Goal: Navigation & Orientation: Find specific page/section

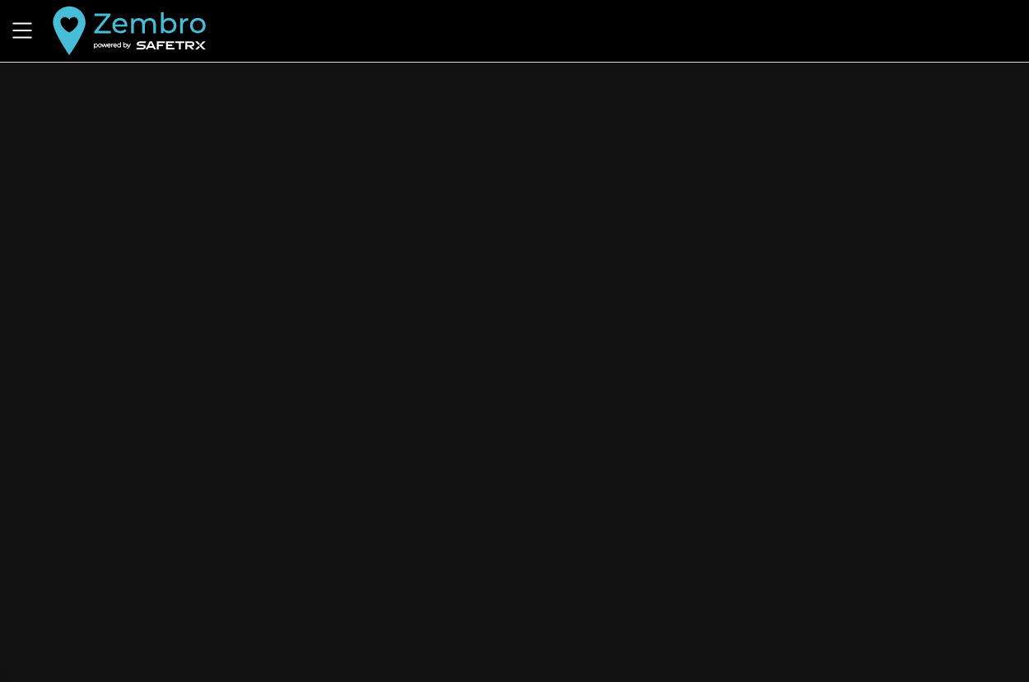
drag, startPoint x: 508, startPoint y: 244, endPoint x: 500, endPoint y: 505, distance: 260.2
click at [508, 249] on div "Aider Nous contacter v1.47.1659 Contact" at bounding box center [514, 341] width 1029 height 682
drag, startPoint x: 500, startPoint y: 505, endPoint x: 500, endPoint y: 476, distance: 28.8
click at [500, 503] on div "Aider Nous contacter v1.47.1659 Contact" at bounding box center [514, 341] width 1029 height 682
click at [29, 40] on icon "Menu" at bounding box center [22, 30] width 28 height 28
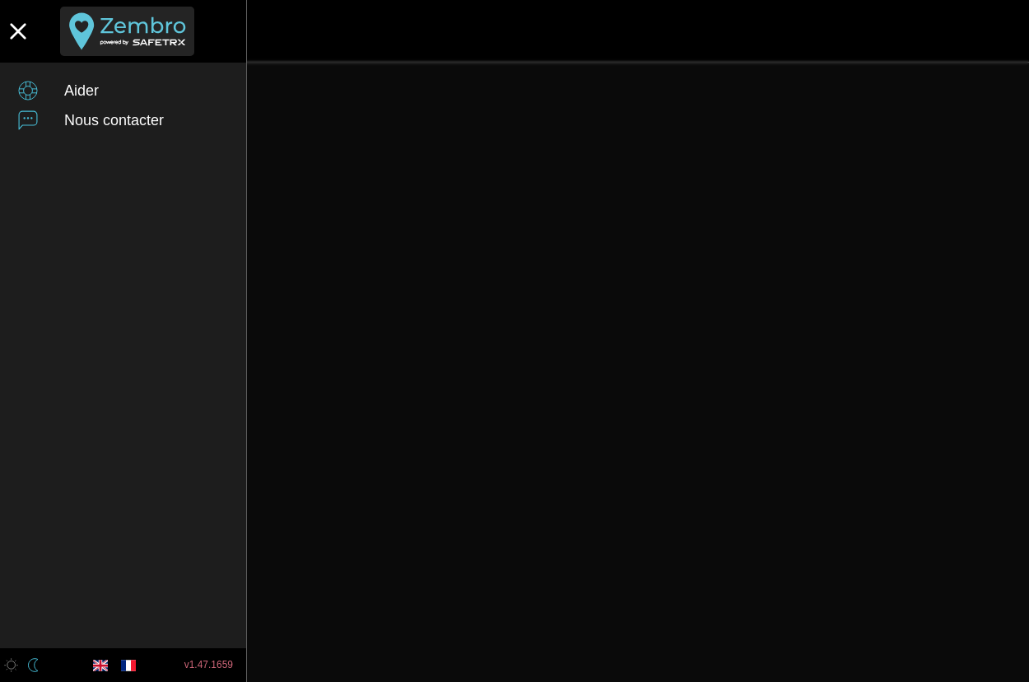
click at [121, 44] on button "button" at bounding box center [126, 31] width 133 height 49
click at [128, 22] on button "button" at bounding box center [126, 31] width 133 height 49
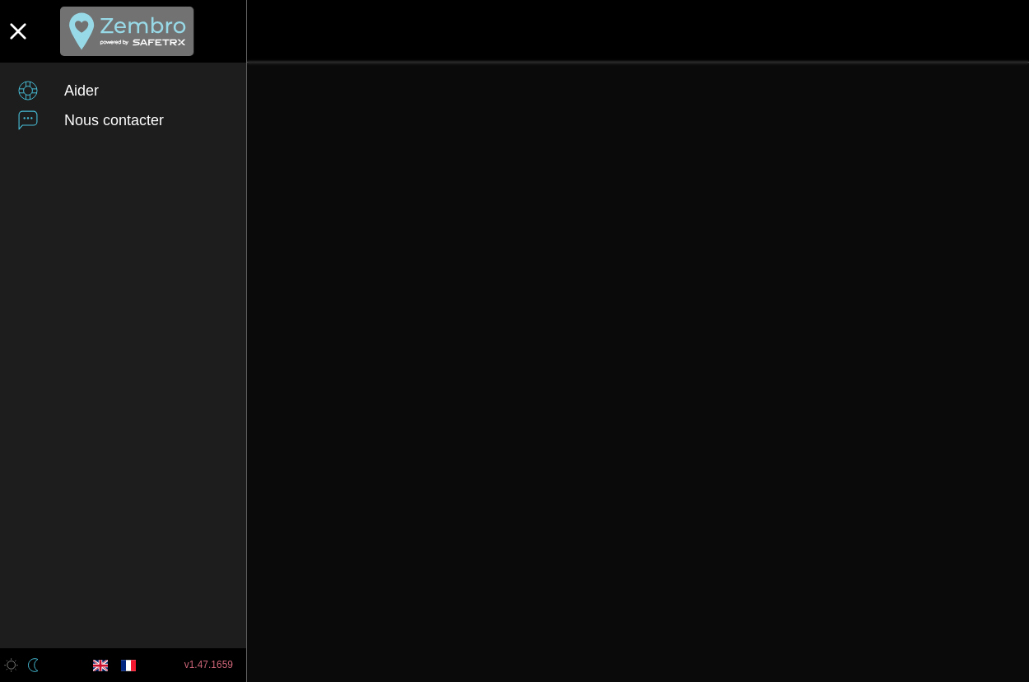
click at [128, 22] on button "button" at bounding box center [126, 31] width 133 height 49
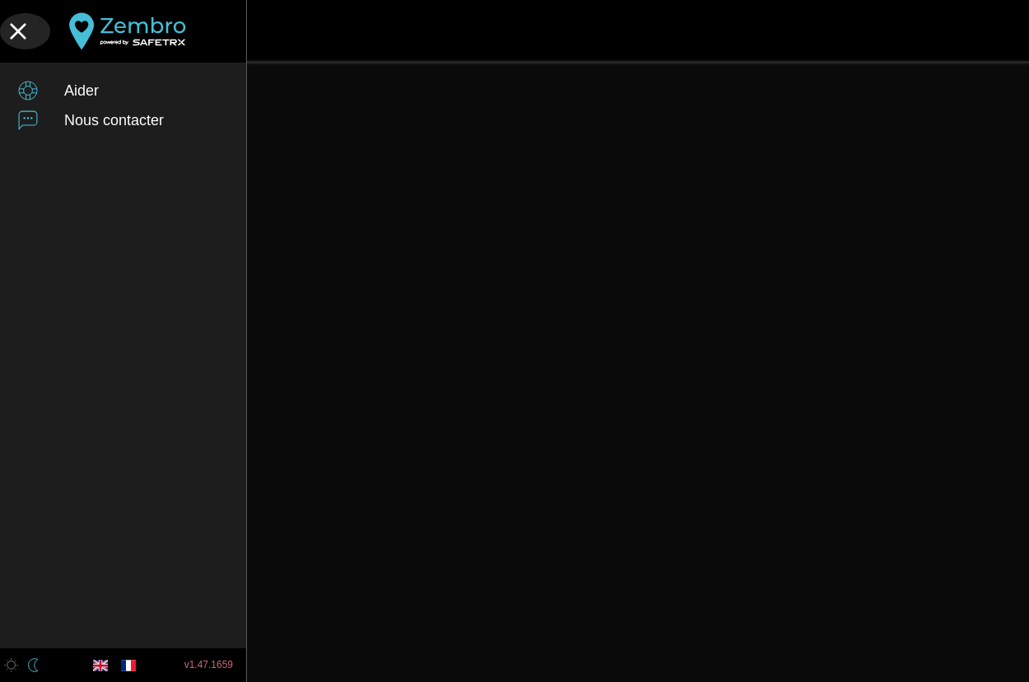
click at [21, 33] on icon "button" at bounding box center [18, 31] width 36 height 36
